Goal: Task Accomplishment & Management: Use online tool/utility

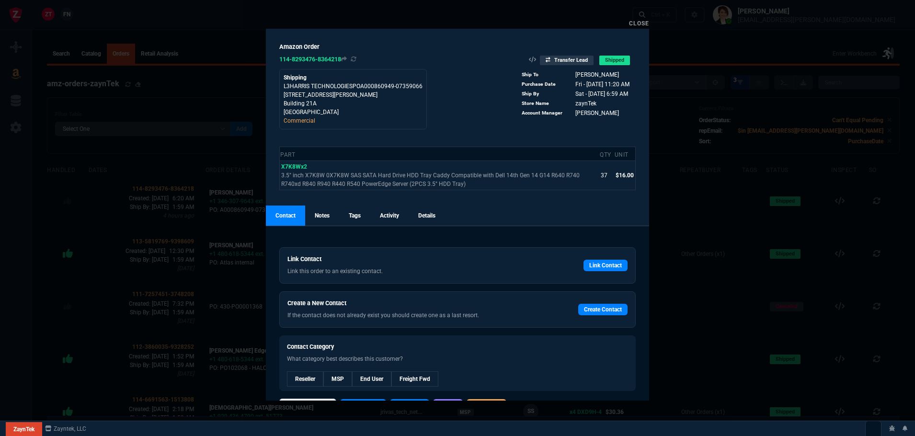
select select
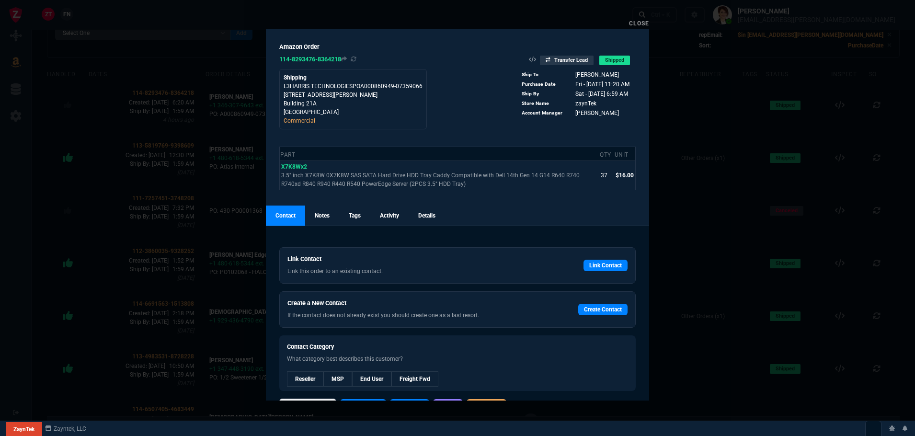
scroll to position [24, 0]
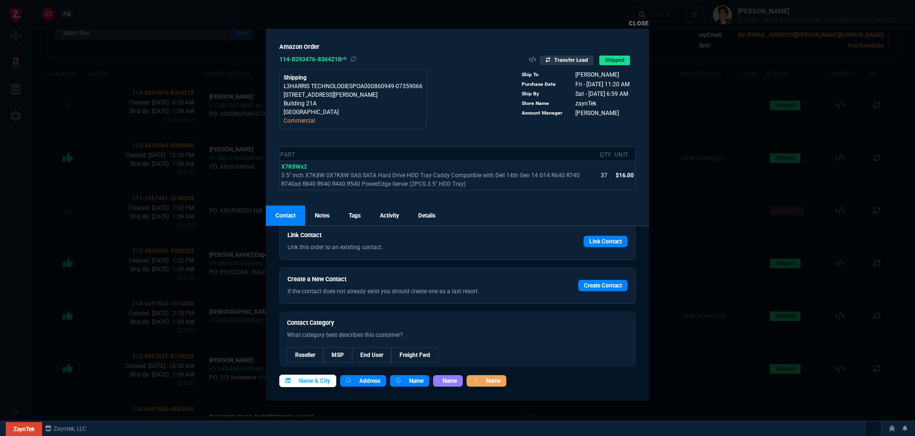
click at [318, 383] on span "Name & City" at bounding box center [314, 380] width 31 height 9
click at [567, 74] on icon at bounding box center [568, 74] width 5 height 6
click at [639, 21] on link "Close" at bounding box center [639, 23] width 20 height 7
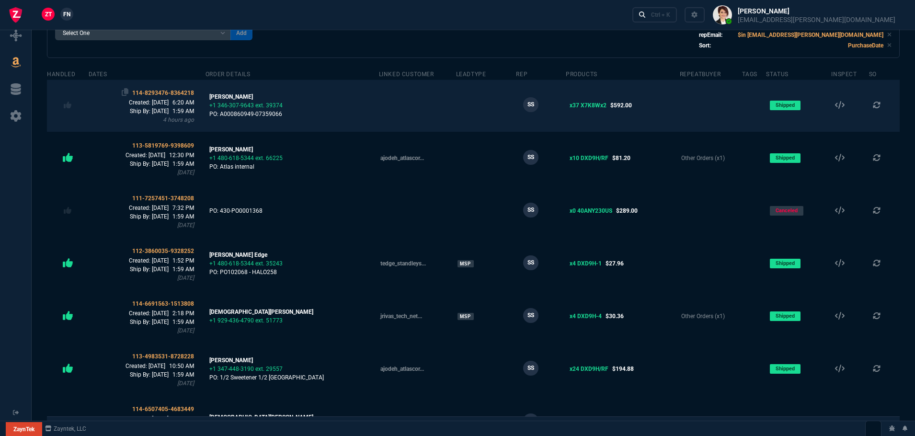
click at [166, 90] on span "114-8293476-8364218" at bounding box center [163, 93] width 62 height 7
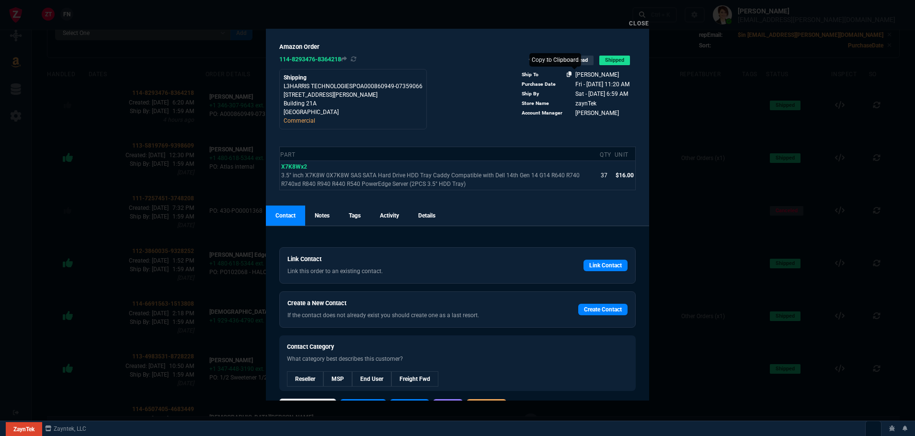
click at [566, 75] on icon at bounding box center [568, 74] width 5 height 6
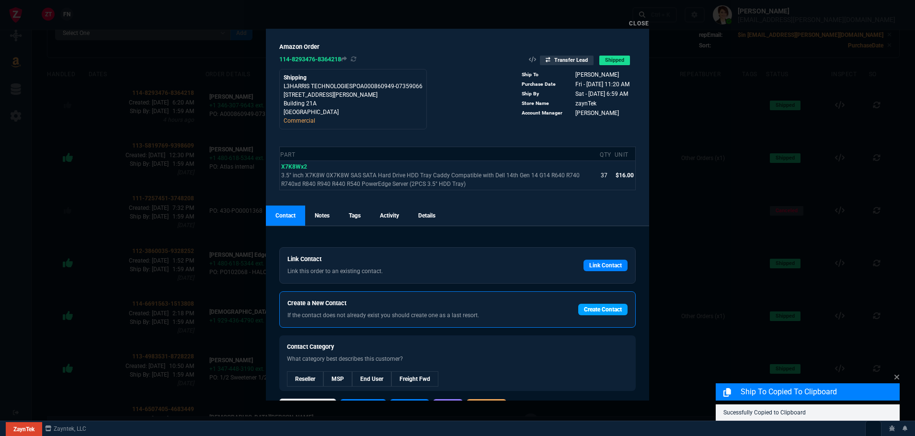
click at [595, 309] on link "Create Contact" at bounding box center [602, 309] width 49 height 11
select select
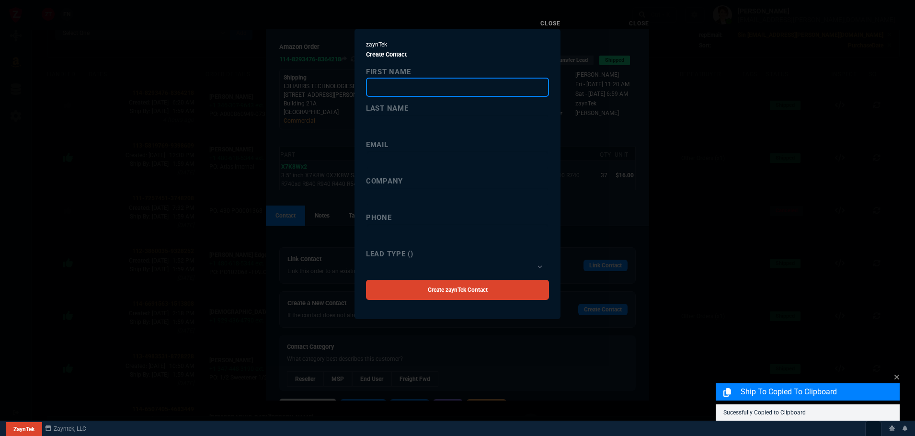
paste input "[PERSON_NAME]"
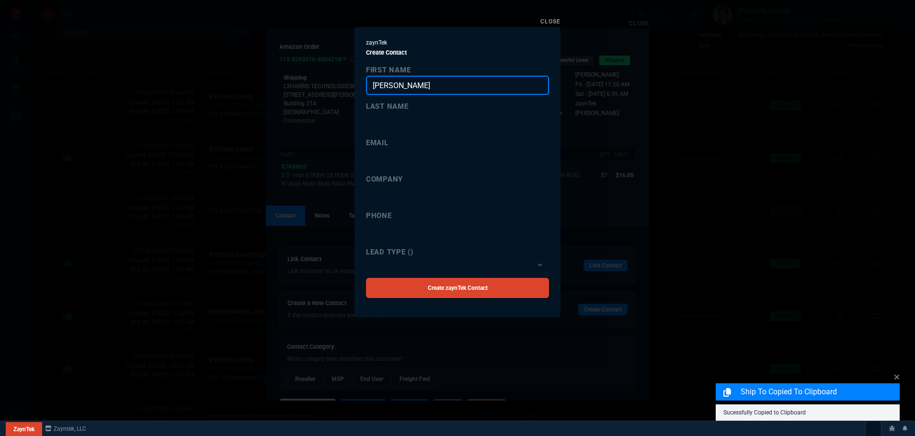
drag, startPoint x: 423, startPoint y: 88, endPoint x: 395, endPoint y: 83, distance: 29.1
click at [395, 83] on input "[PERSON_NAME]" at bounding box center [457, 85] width 183 height 19
type input "[PERSON_NAME]"
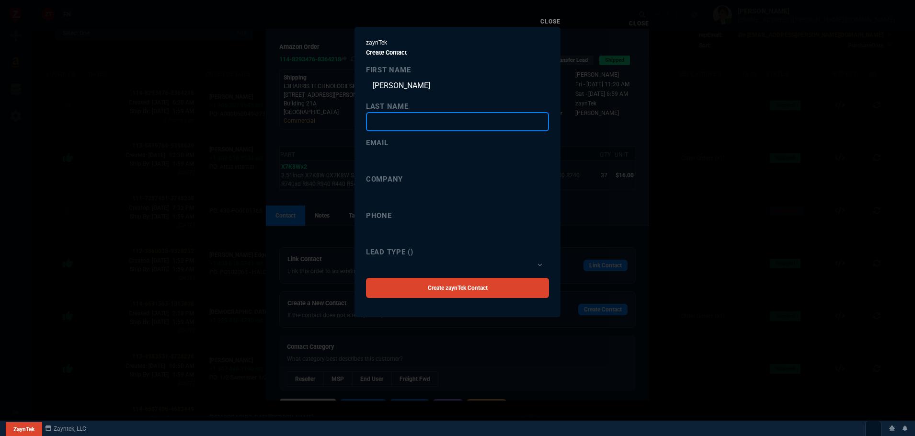
paste input "[PERSON_NAME]"
type input "[PERSON_NAME]"
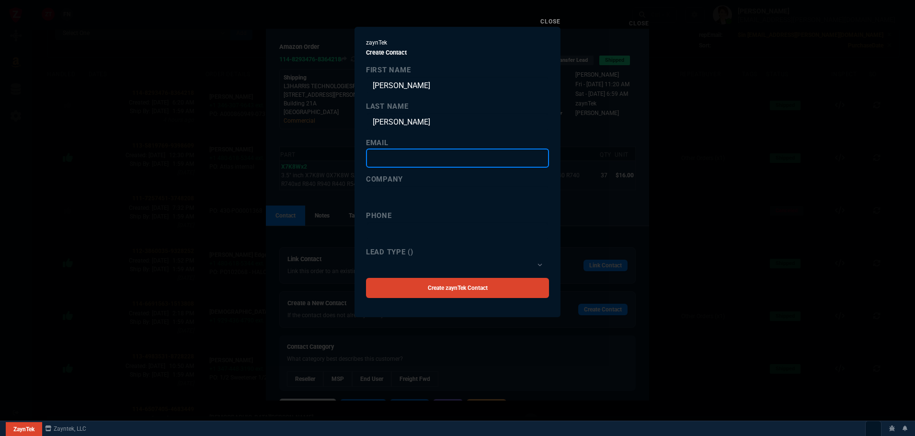
click at [433, 155] on input "email" at bounding box center [457, 157] width 183 height 19
paste input "[EMAIL_ADDRESS][DOMAIN_NAME]"
type input "[EMAIL_ADDRESS][DOMAIN_NAME]"
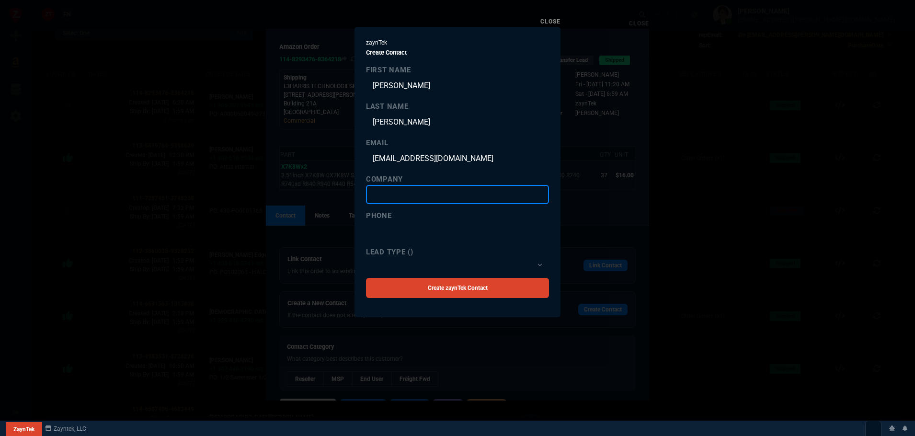
click at [400, 193] on input "company" at bounding box center [457, 194] width 183 height 19
paste input "Trumbull Industries"
type input "Trumbull Industries"
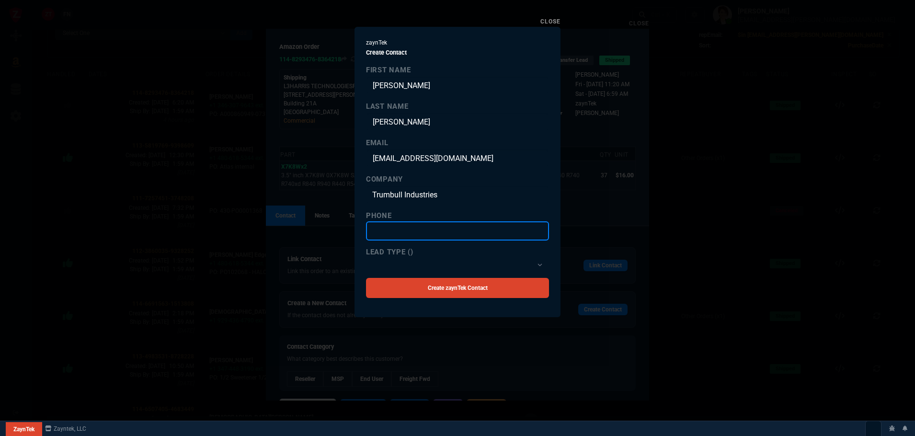
click at [382, 229] on input "text" at bounding box center [457, 230] width 183 height 19
click at [415, 236] on input "text" at bounding box center [457, 230] width 183 height 19
paste input "[PHONE_NUMBER]"
type input "[PHONE_NUMBER]"
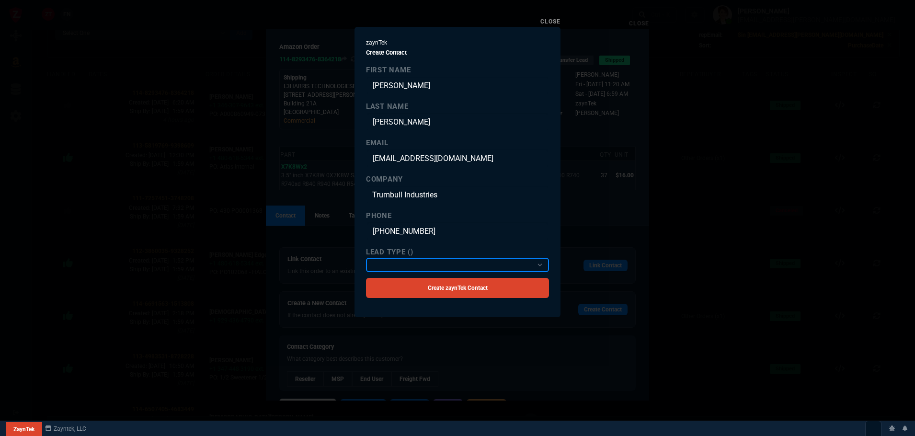
click at [384, 269] on select "Reseller MSP End User Freight Fwd" at bounding box center [457, 265] width 183 height 14
select select "2: Object"
click at [366, 258] on select "Reseller MSP End User Freight Fwd" at bounding box center [457, 265] width 183 height 14
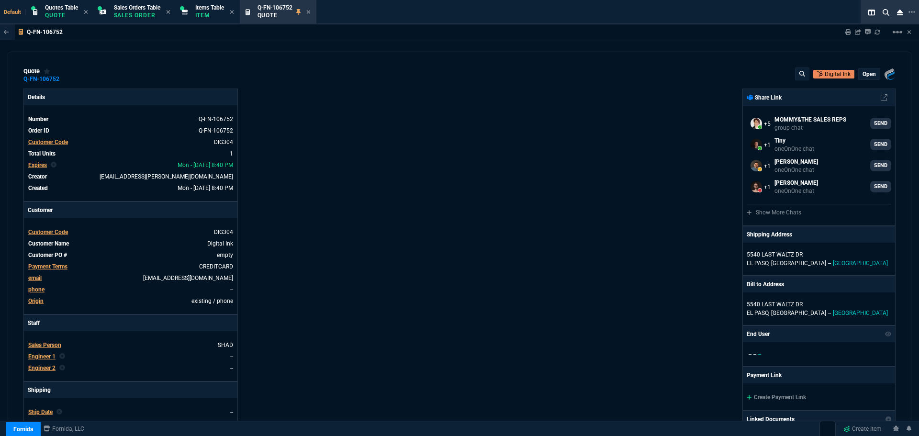
select select "2: VAHI"
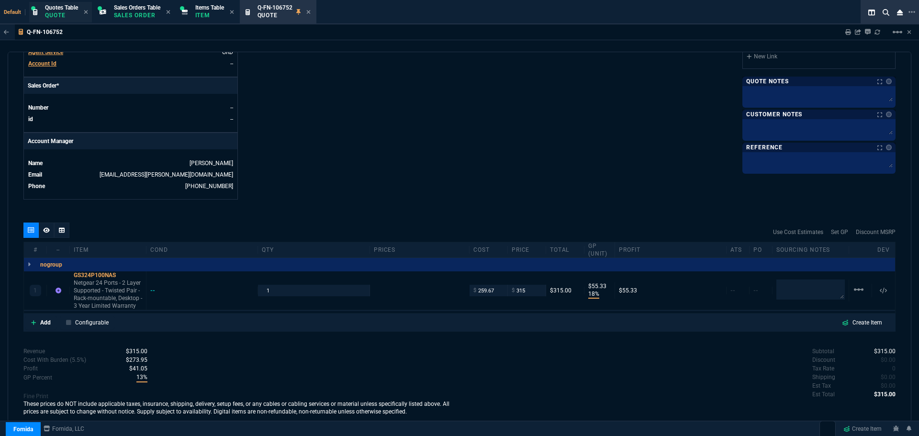
click at [58, 12] on p "Quote" at bounding box center [61, 15] width 33 height 8
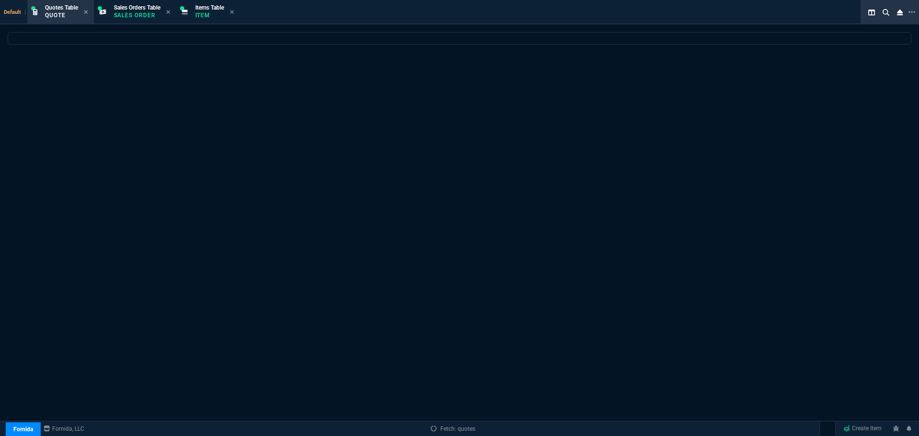
select select
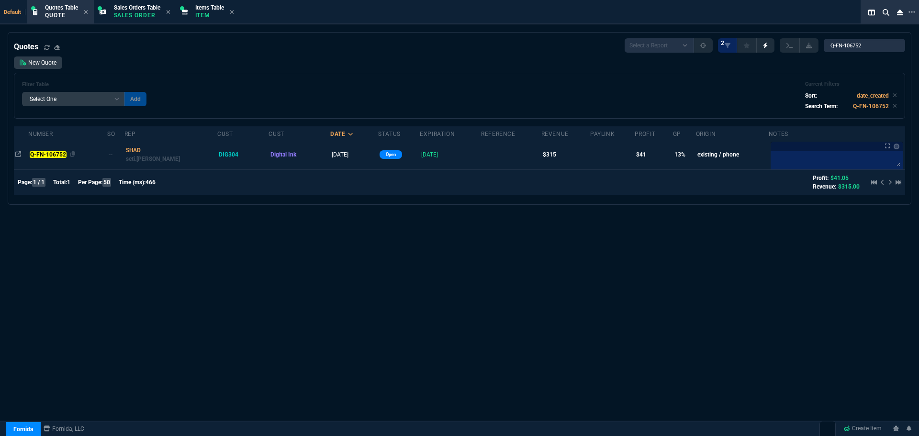
click at [55, 154] on mark "Q-FN-106752" at bounding box center [48, 154] width 36 height 7
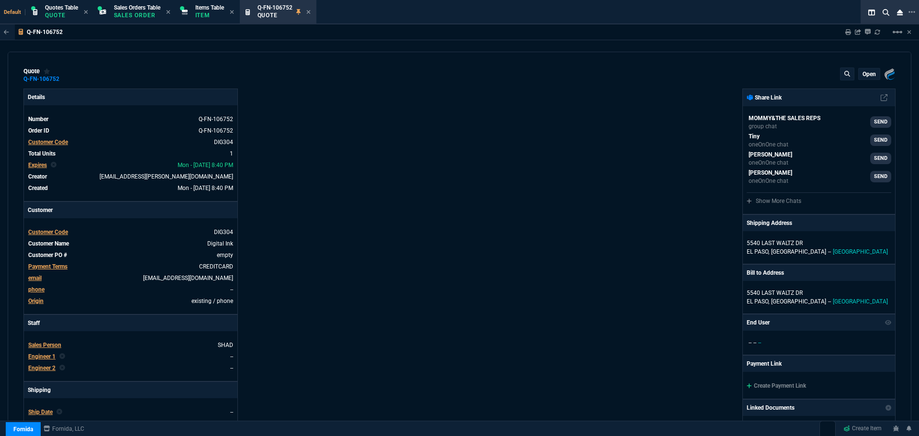
type input "18"
type input "55"
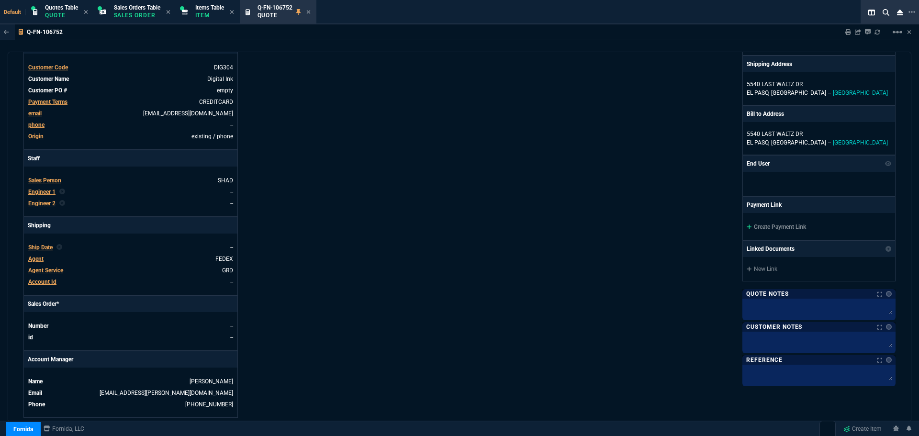
scroll to position [144, 0]
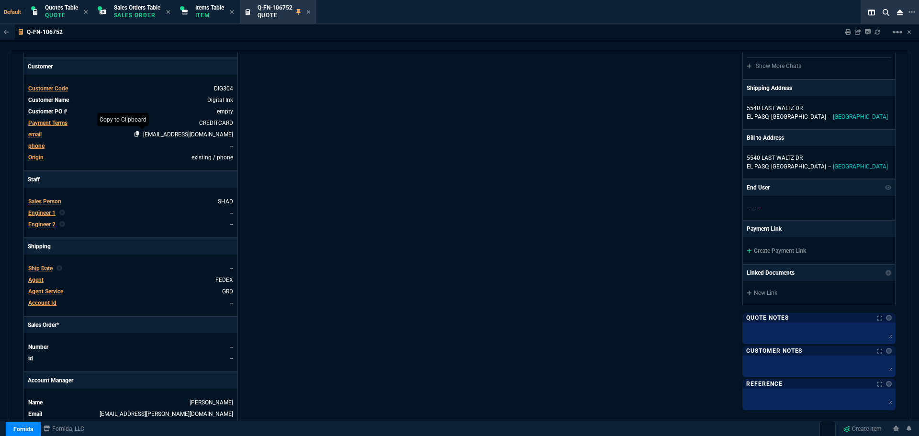
click at [140, 133] on icon at bounding box center [137, 134] width 5 height 6
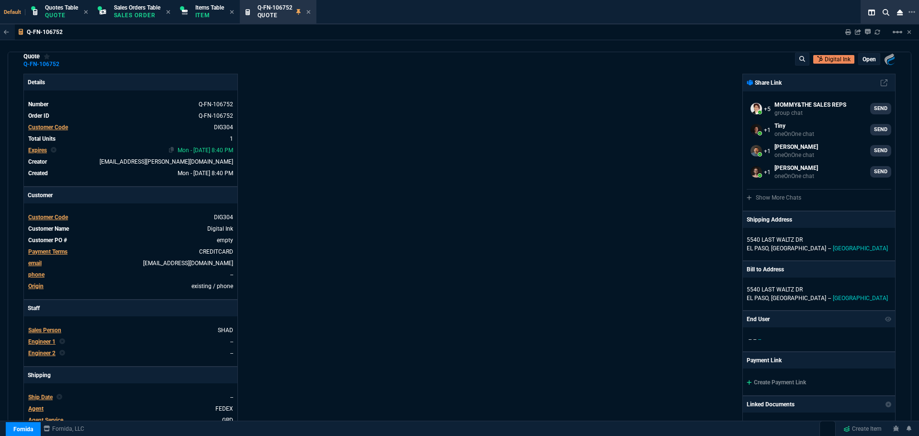
scroll to position [0, 0]
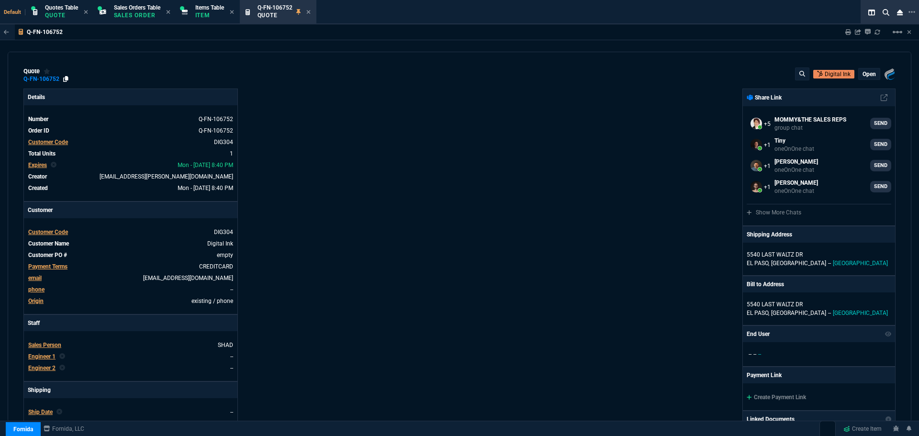
click at [66, 78] on icon at bounding box center [65, 79] width 5 height 6
click at [67, 77] on icon at bounding box center [65, 79] width 5 height 6
click at [315, 11] on div "Q-FN-106752 Quote" at bounding box center [278, 12] width 73 height 21
click at [311, 10] on icon at bounding box center [308, 12] width 4 height 6
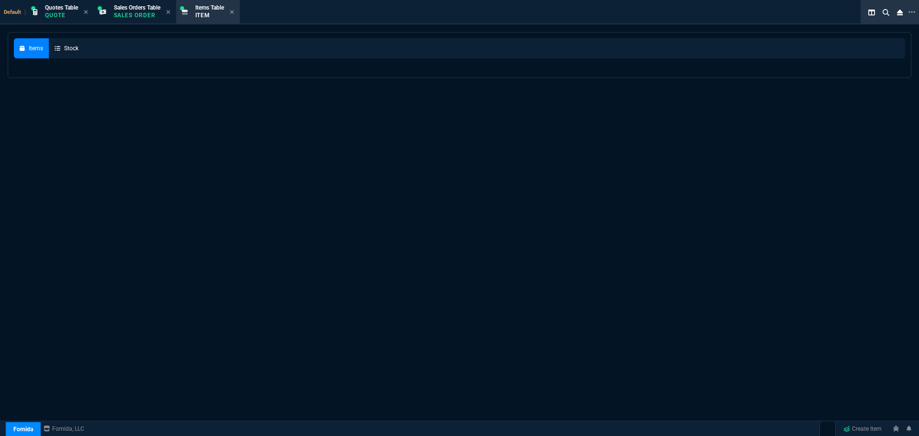
select select
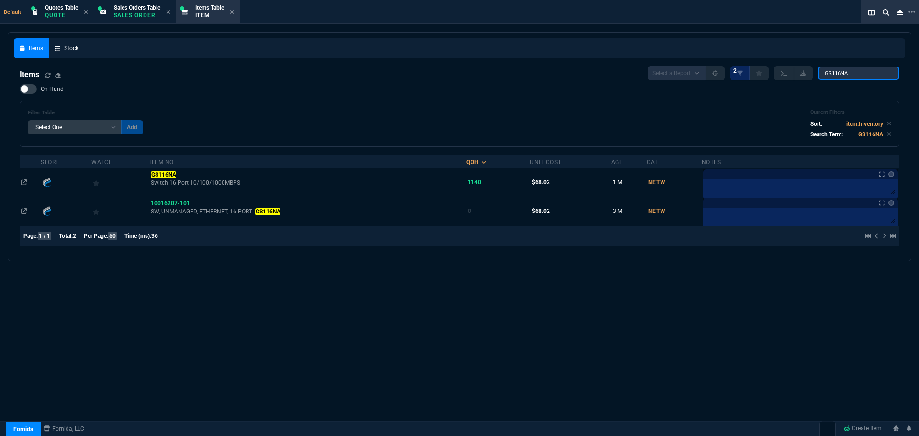
click at [885, 74] on input "GS116NA" at bounding box center [858, 73] width 81 height 13
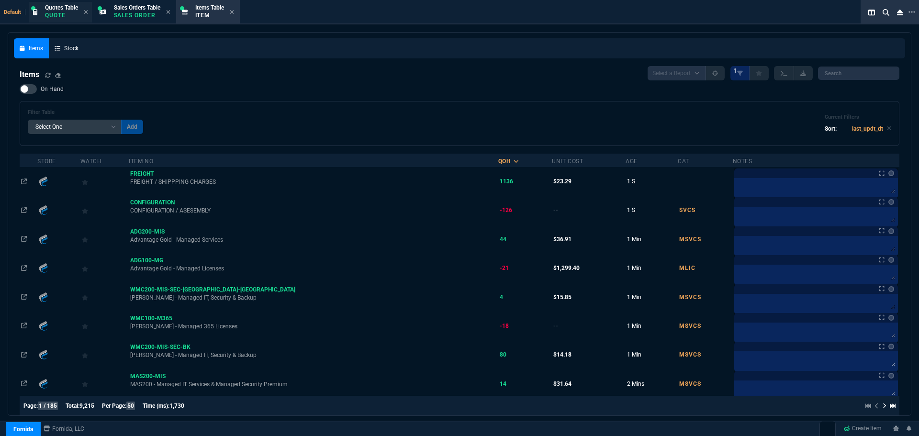
click at [59, 14] on p "Quote" at bounding box center [61, 15] width 33 height 8
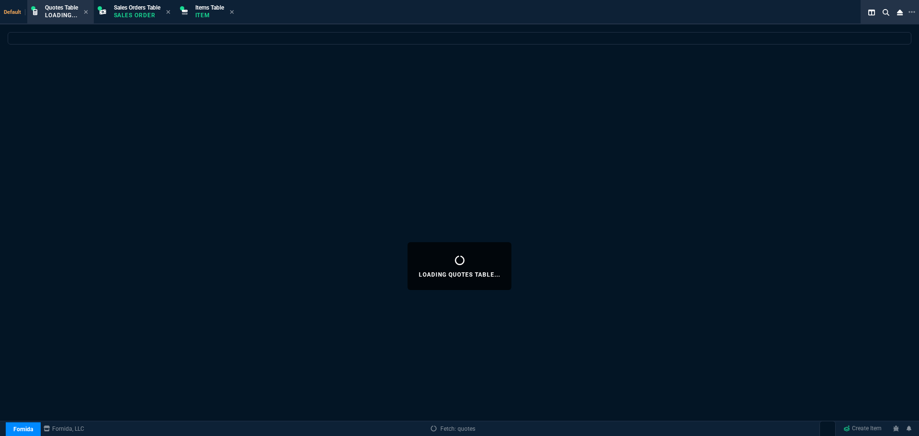
select select
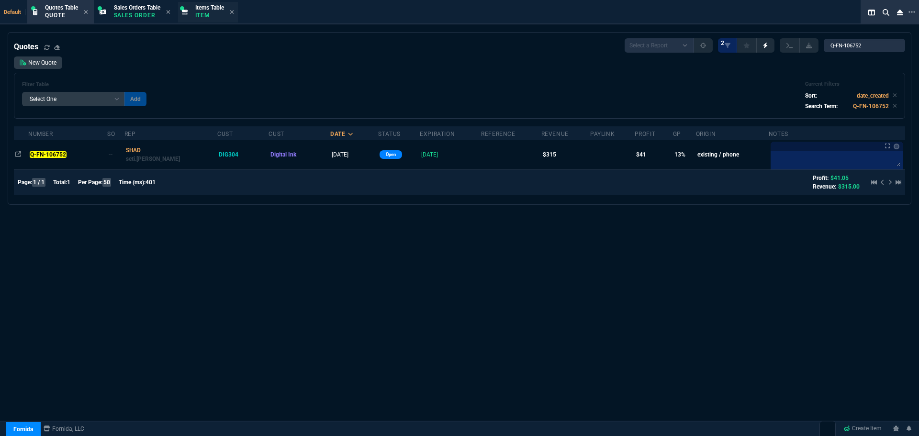
click at [208, 16] on p "Item" at bounding box center [209, 15] width 29 height 8
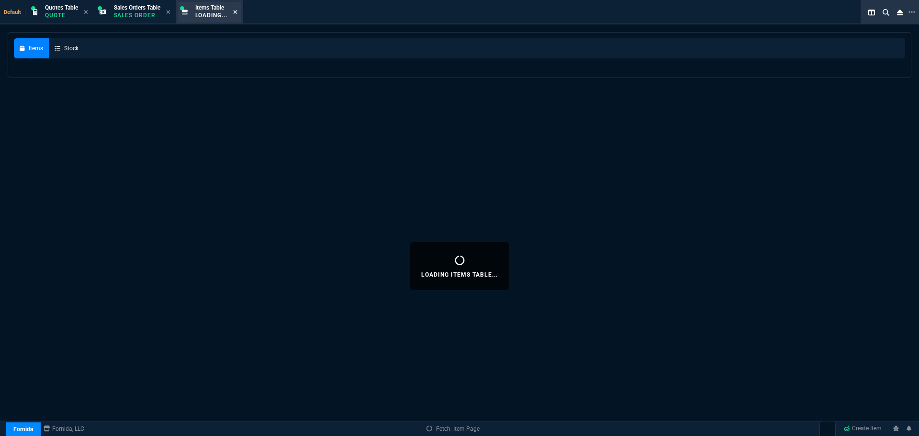
click at [238, 12] on icon at bounding box center [235, 12] width 4 height 6
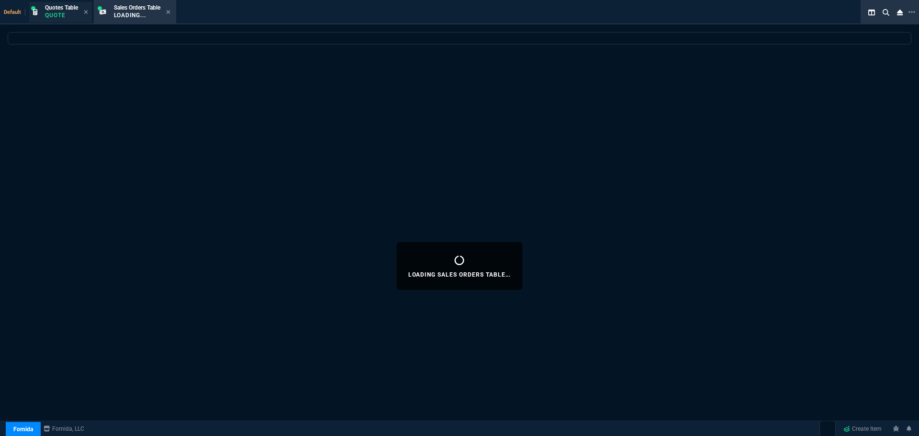
select select
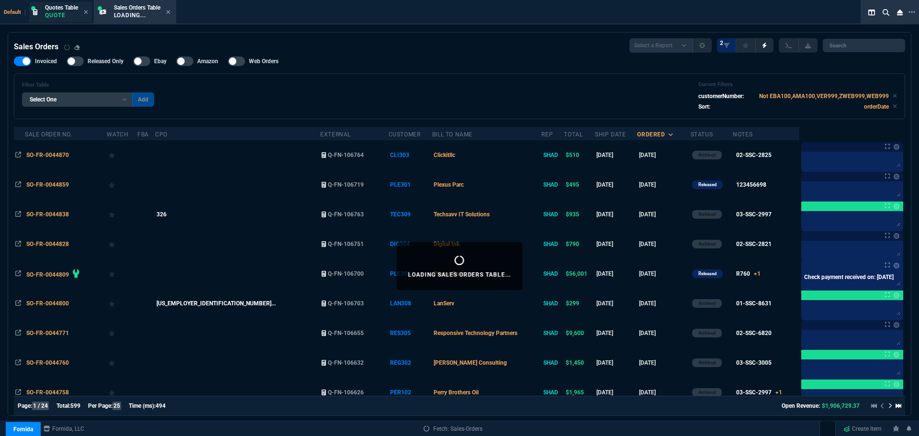
click at [49, 6] on span "Quotes Table" at bounding box center [61, 7] width 33 height 7
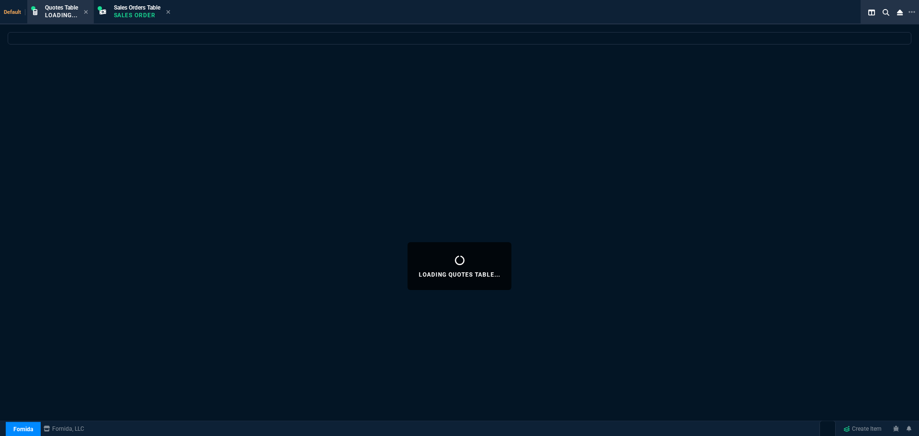
select select
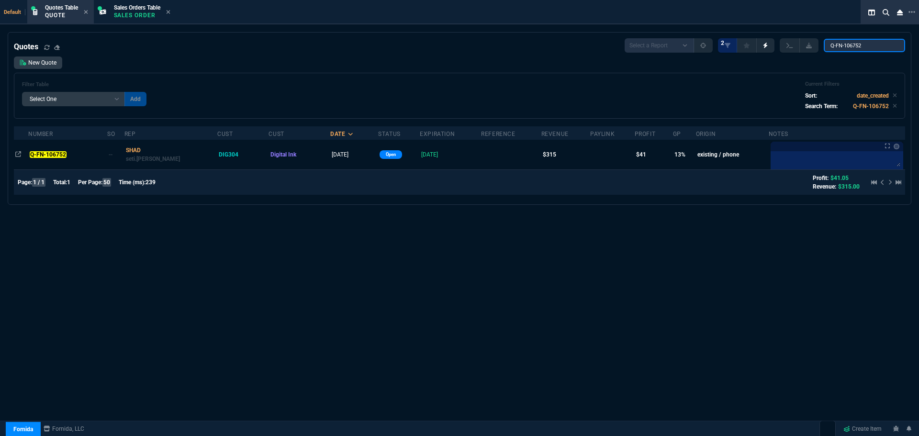
click at [891, 45] on input "Q-FN-106752" at bounding box center [864, 45] width 81 height 13
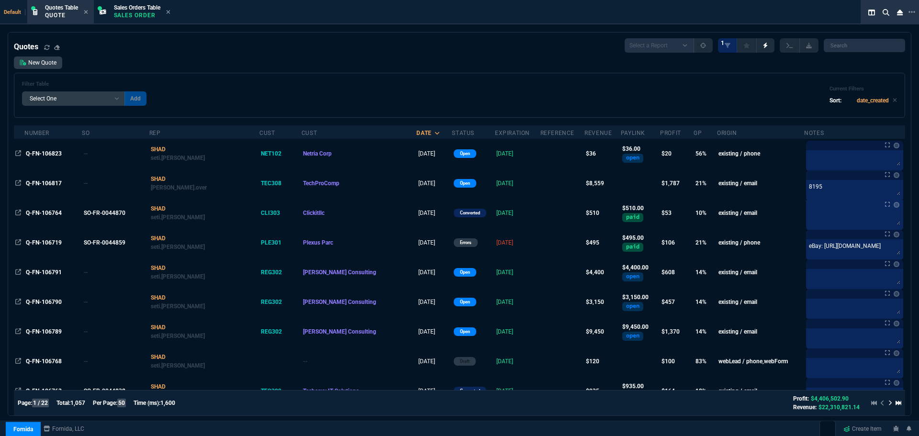
click at [139, 11] on p "Sales Order" at bounding box center [137, 15] width 46 height 8
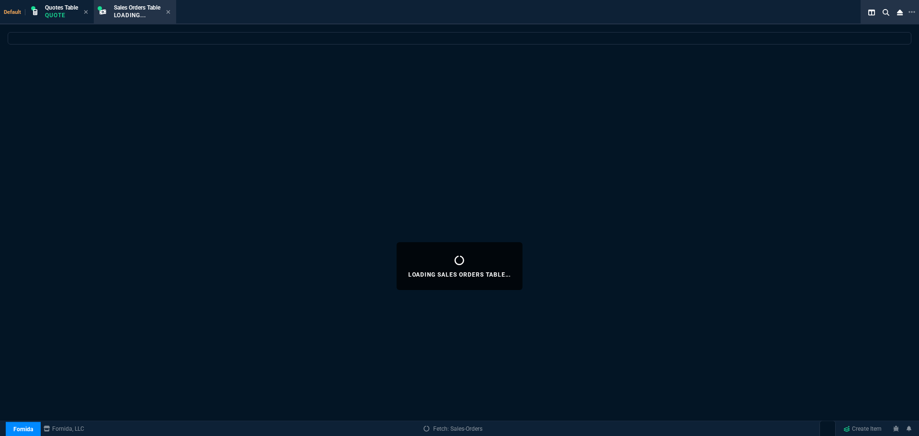
select select
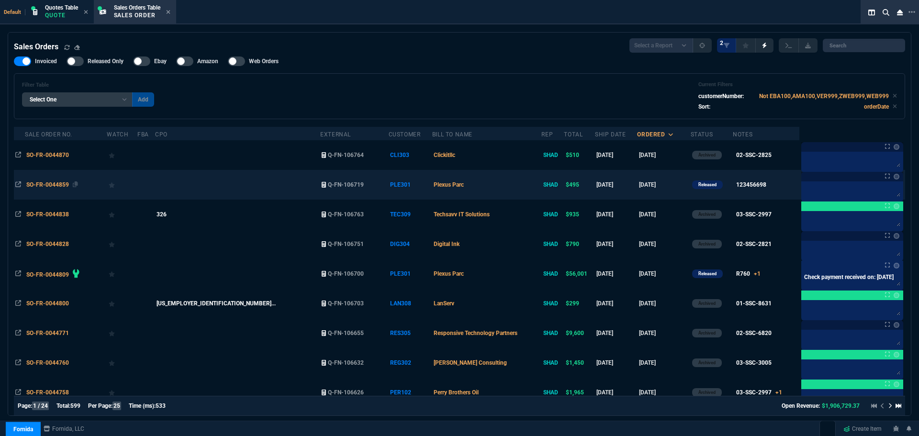
click at [49, 184] on span "SO-FR-0044859" at bounding box center [47, 184] width 43 height 7
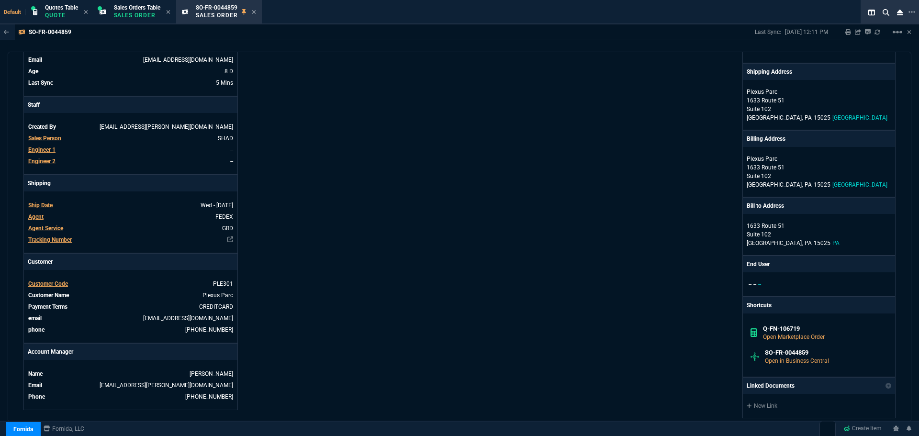
scroll to position [192, 0]
